Goal: Information Seeking & Learning: Compare options

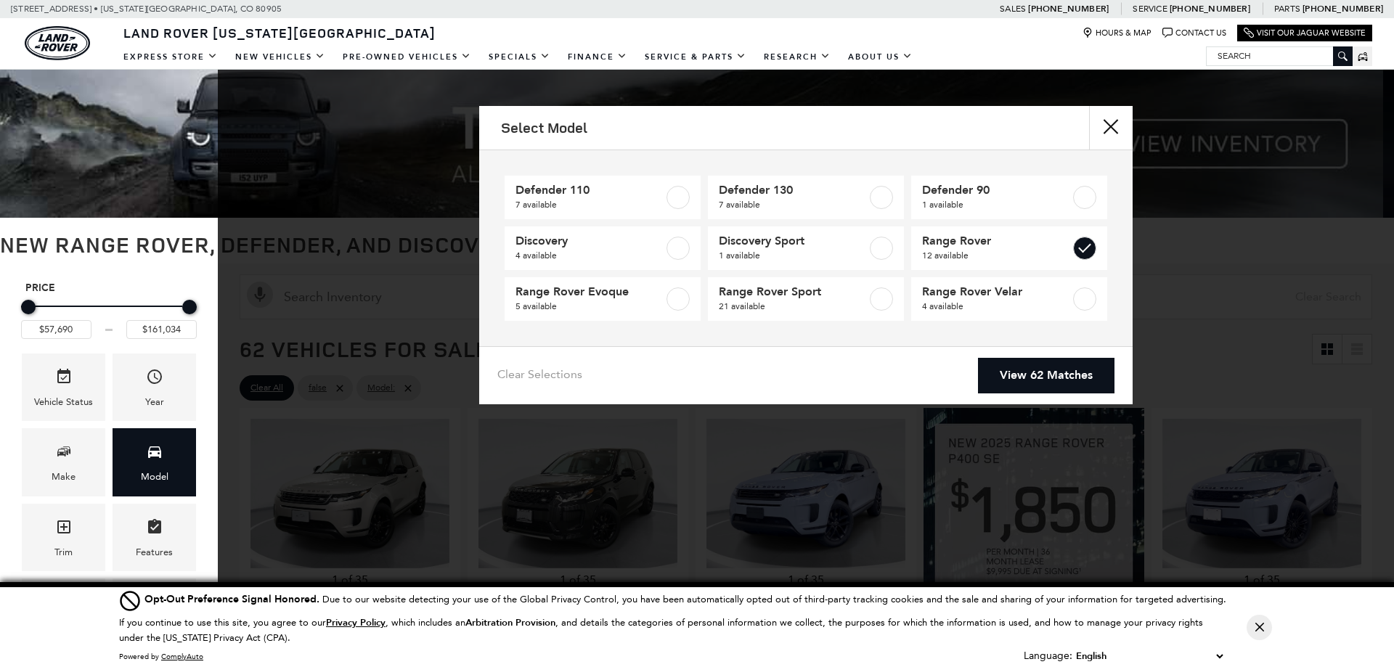
type input "$124,074"
checkbox input "true"
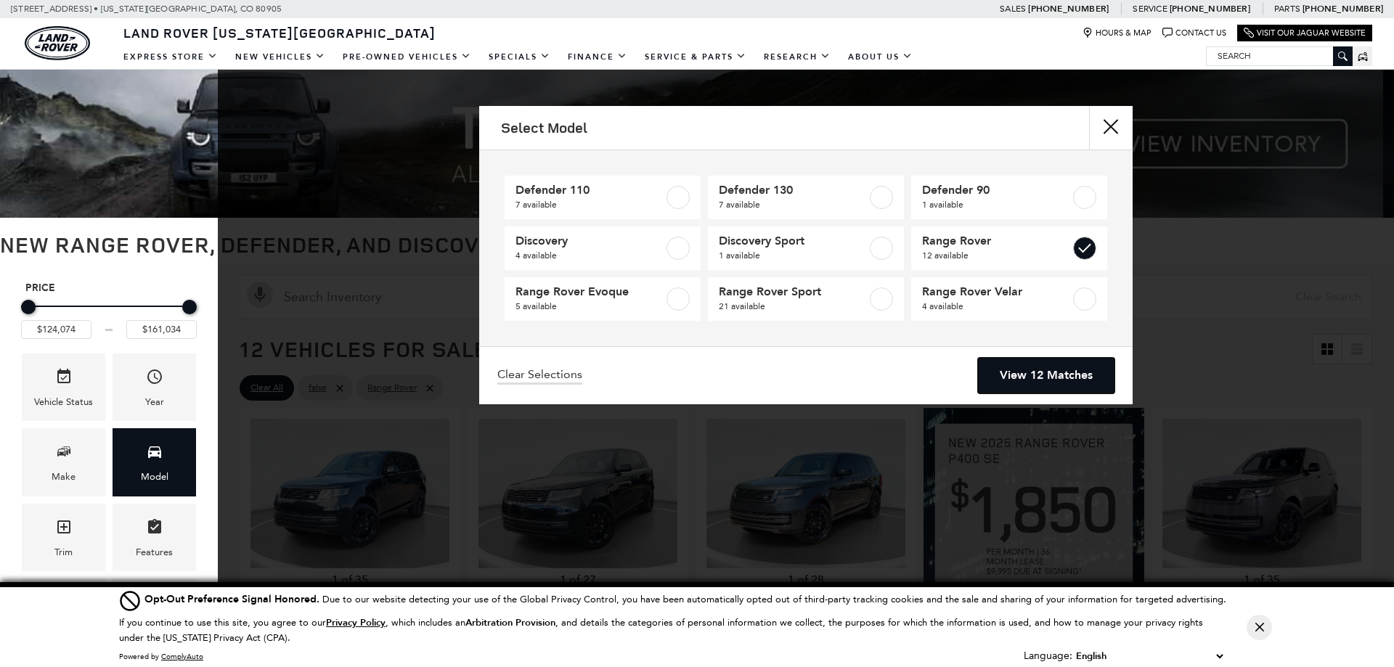
click at [1082, 375] on link "View 12 Matches" at bounding box center [1046, 376] width 137 height 36
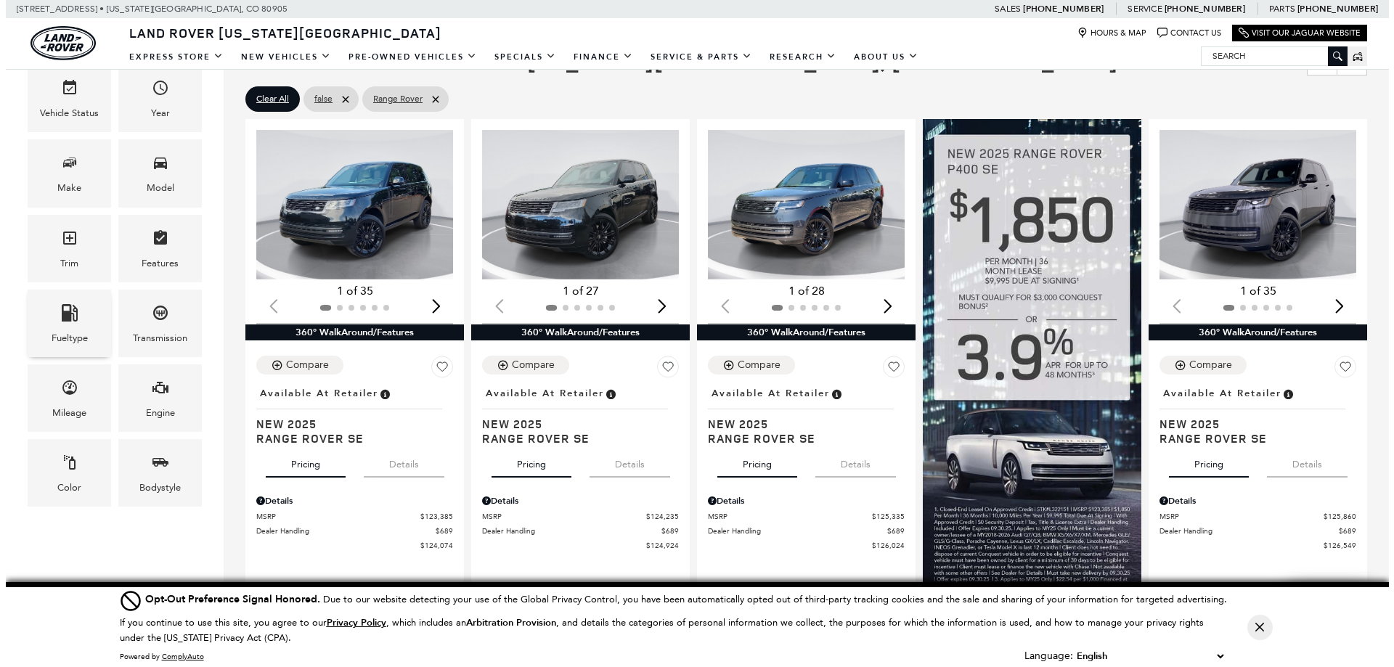
scroll to position [290, 0]
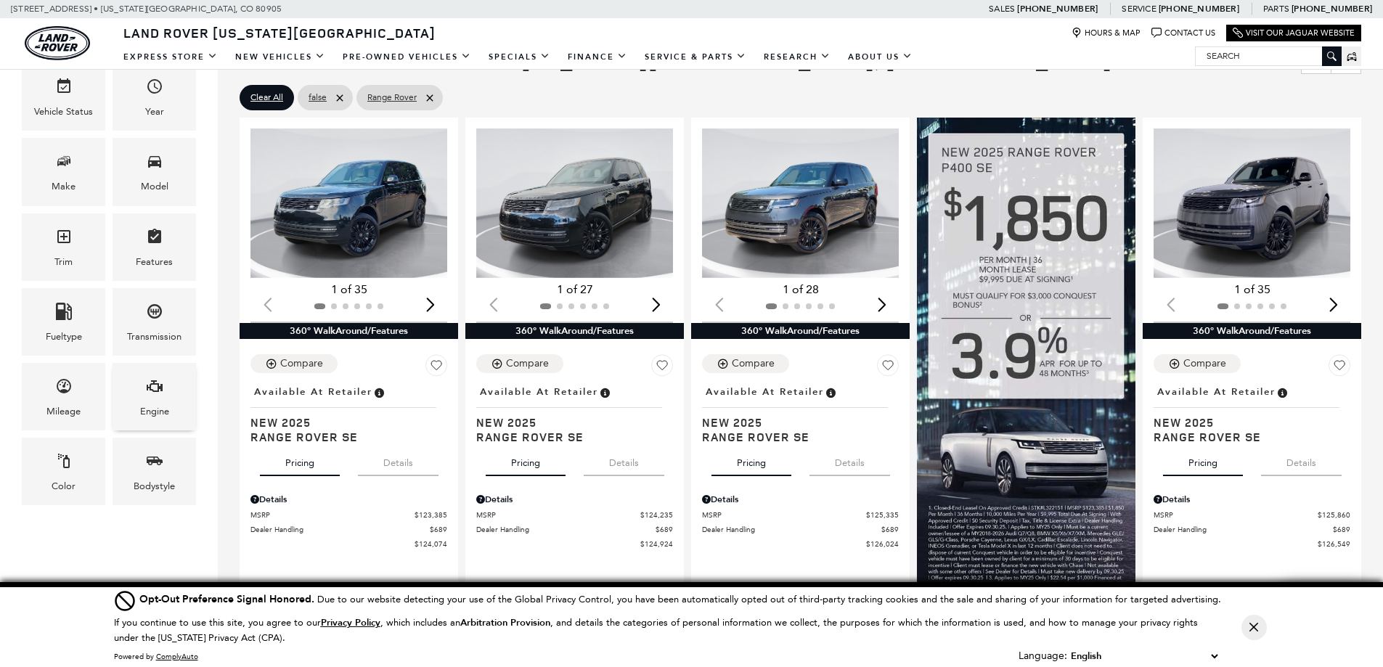
click at [172, 381] on div "Engine" at bounding box center [155, 397] width 84 height 68
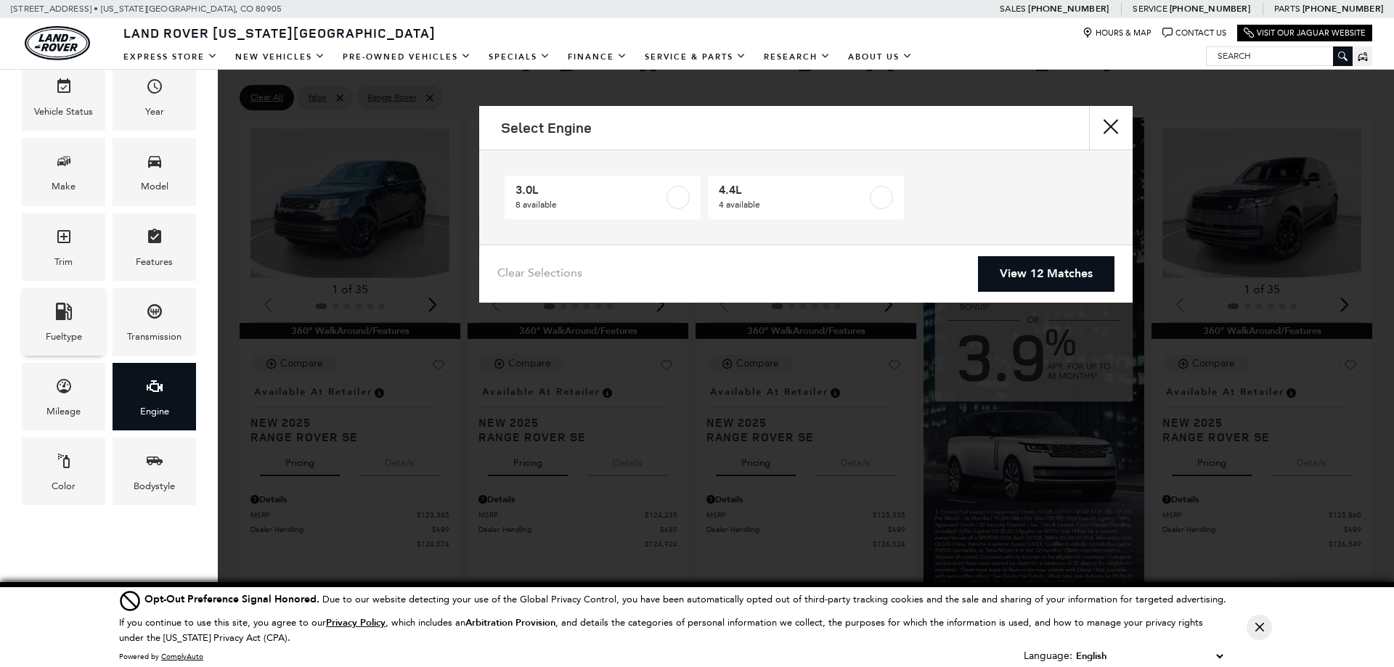
click at [68, 325] on span "Fueltype" at bounding box center [63, 314] width 17 height 30
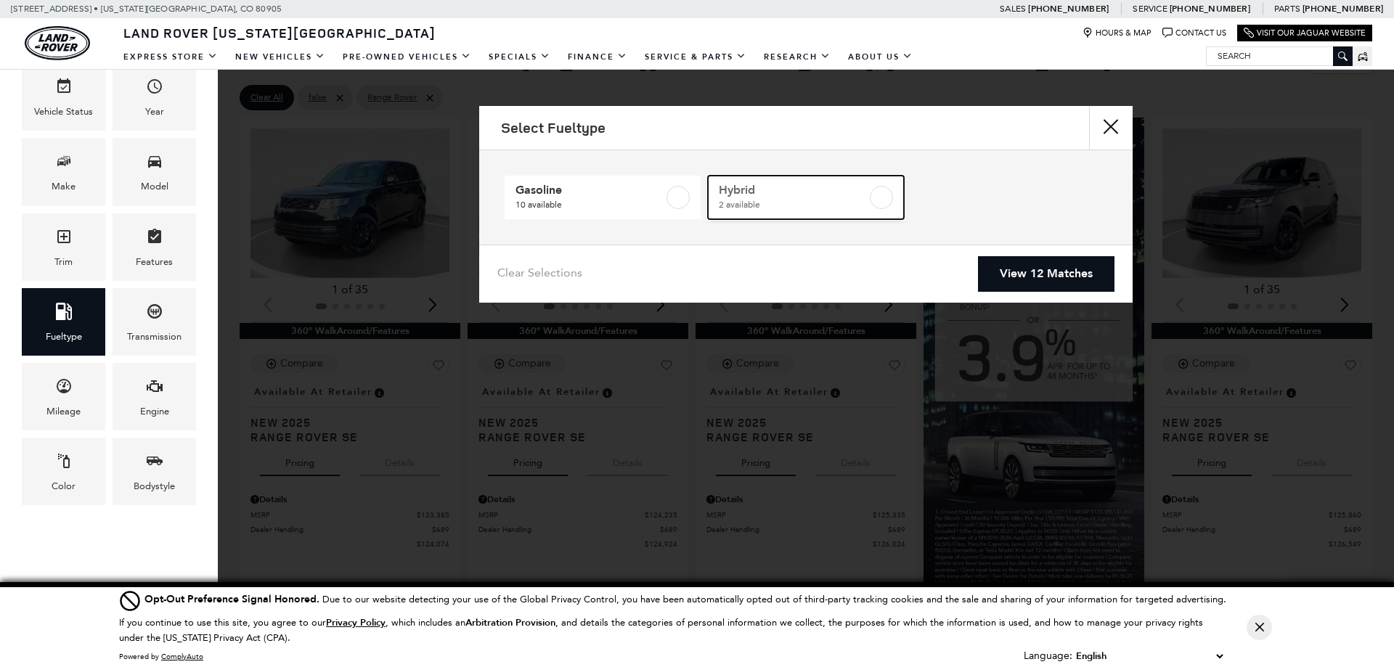
click at [882, 197] on label at bounding box center [881, 197] width 23 height 23
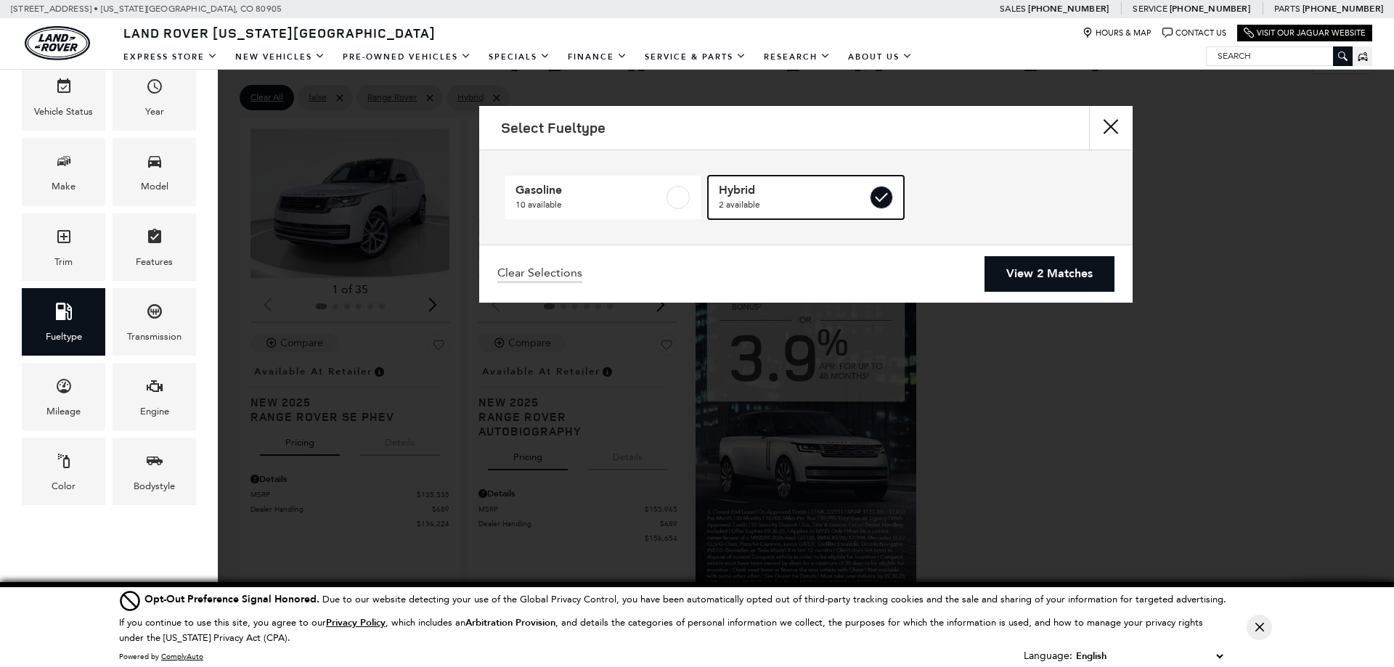
type input "$136,224"
type input "$156,654"
checkbox input "true"
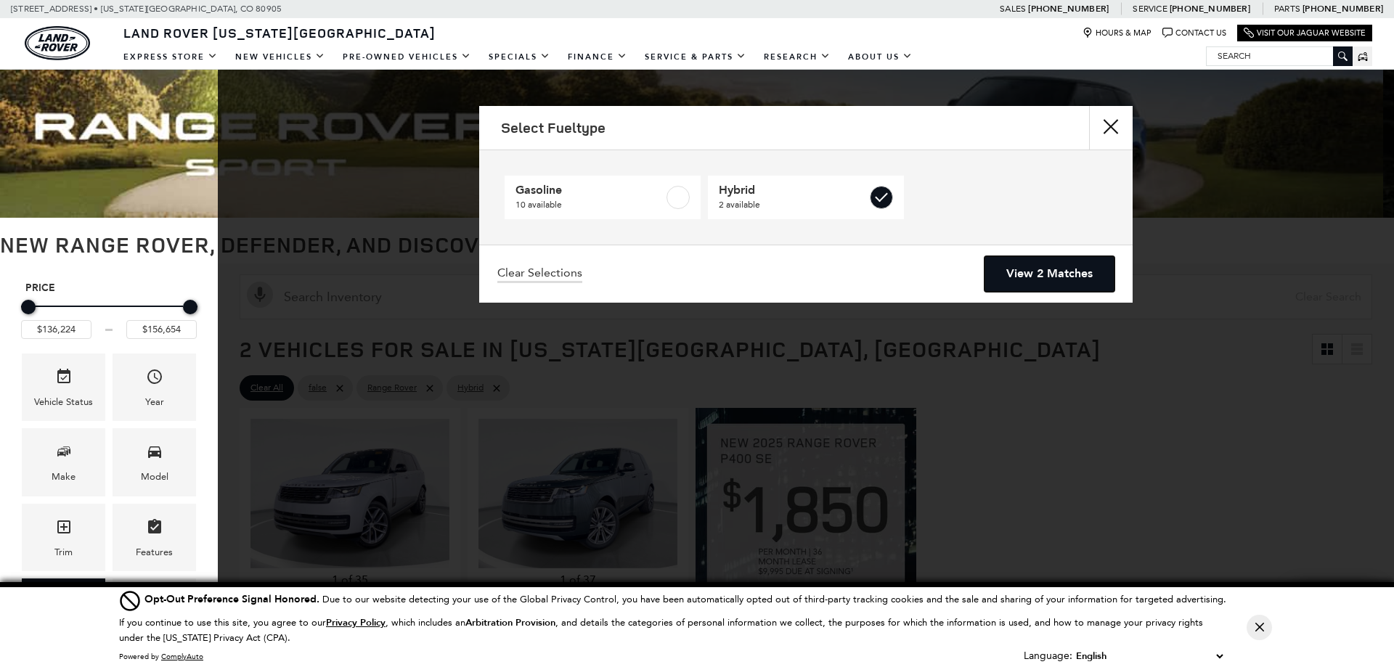
drag, startPoint x: 1020, startPoint y: 275, endPoint x: 1031, endPoint y: 289, distance: 18.6
click at [1020, 275] on link "View 2 Matches" at bounding box center [1050, 274] width 130 height 36
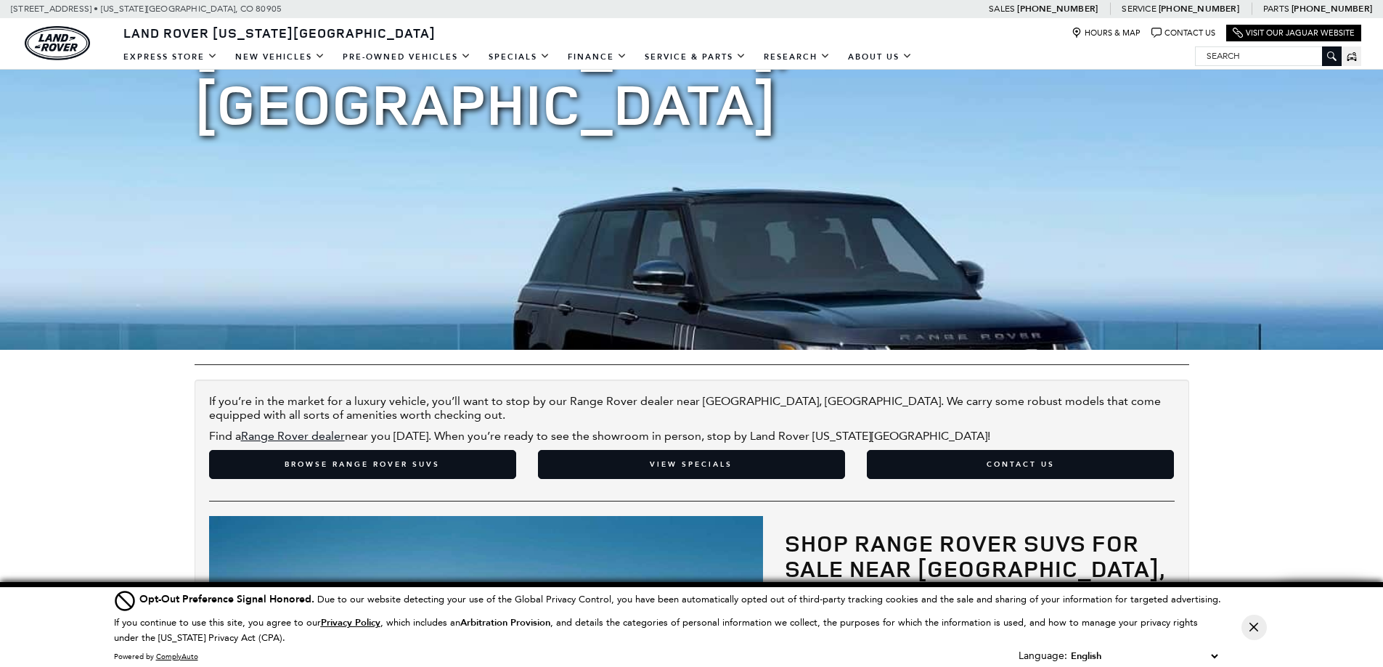
scroll to position [231, 0]
